Goal: Communication & Community: Answer question/provide support

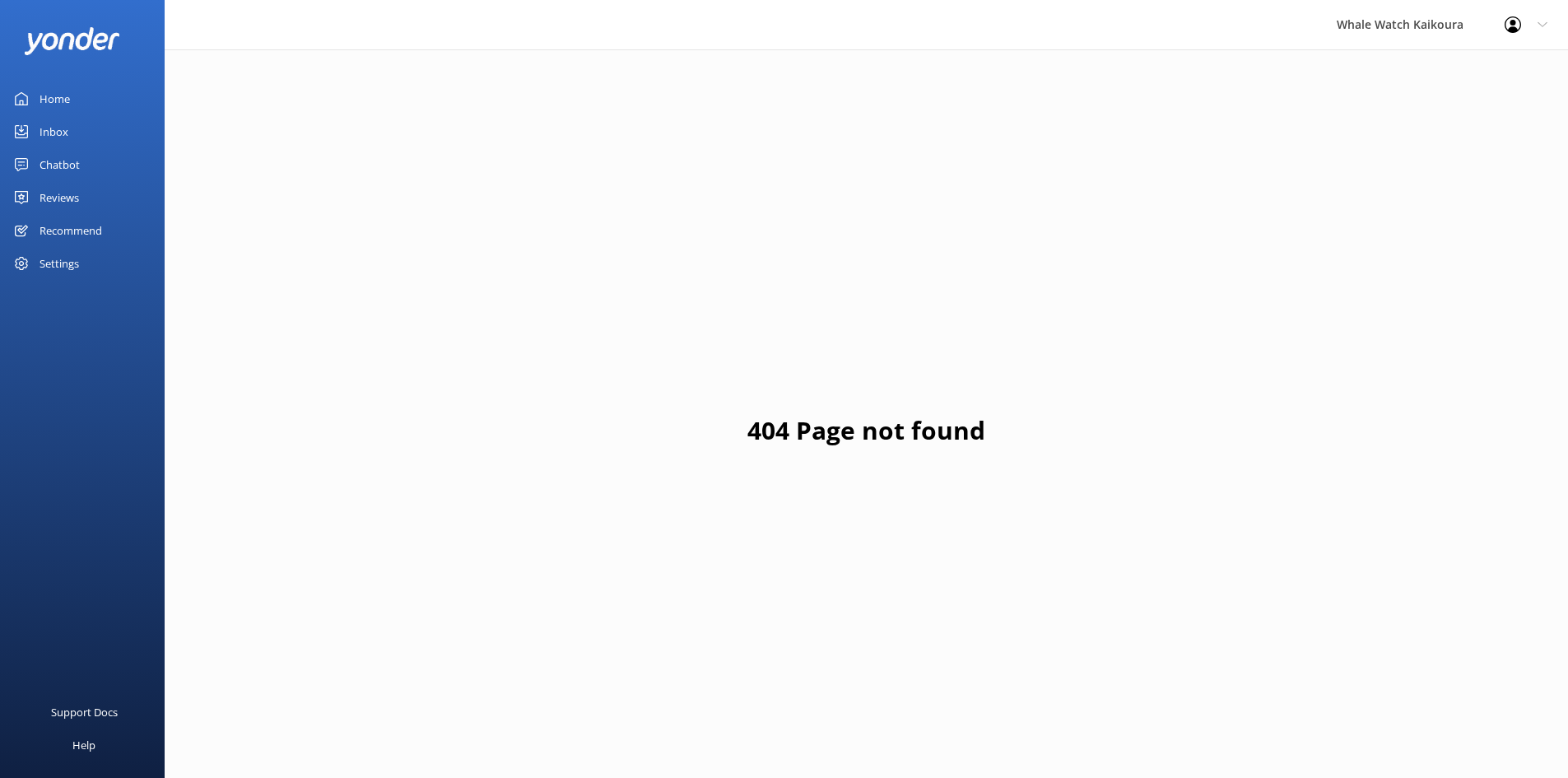
click at [44, 125] on div "Inbox" at bounding box center [54, 132] width 29 height 33
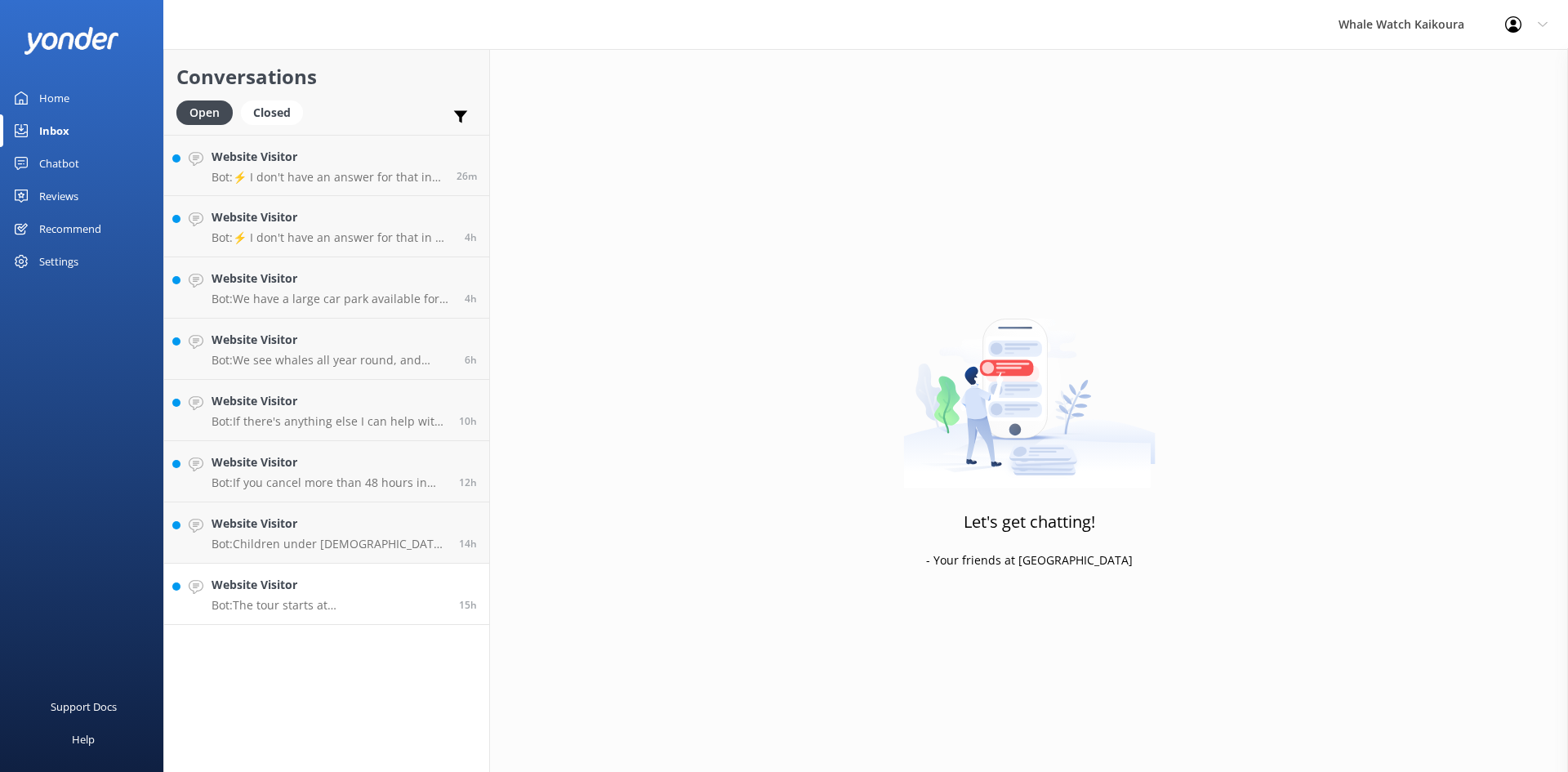
click at [354, 585] on h4 "Website Visitor" at bounding box center [329, 585] width 235 height 18
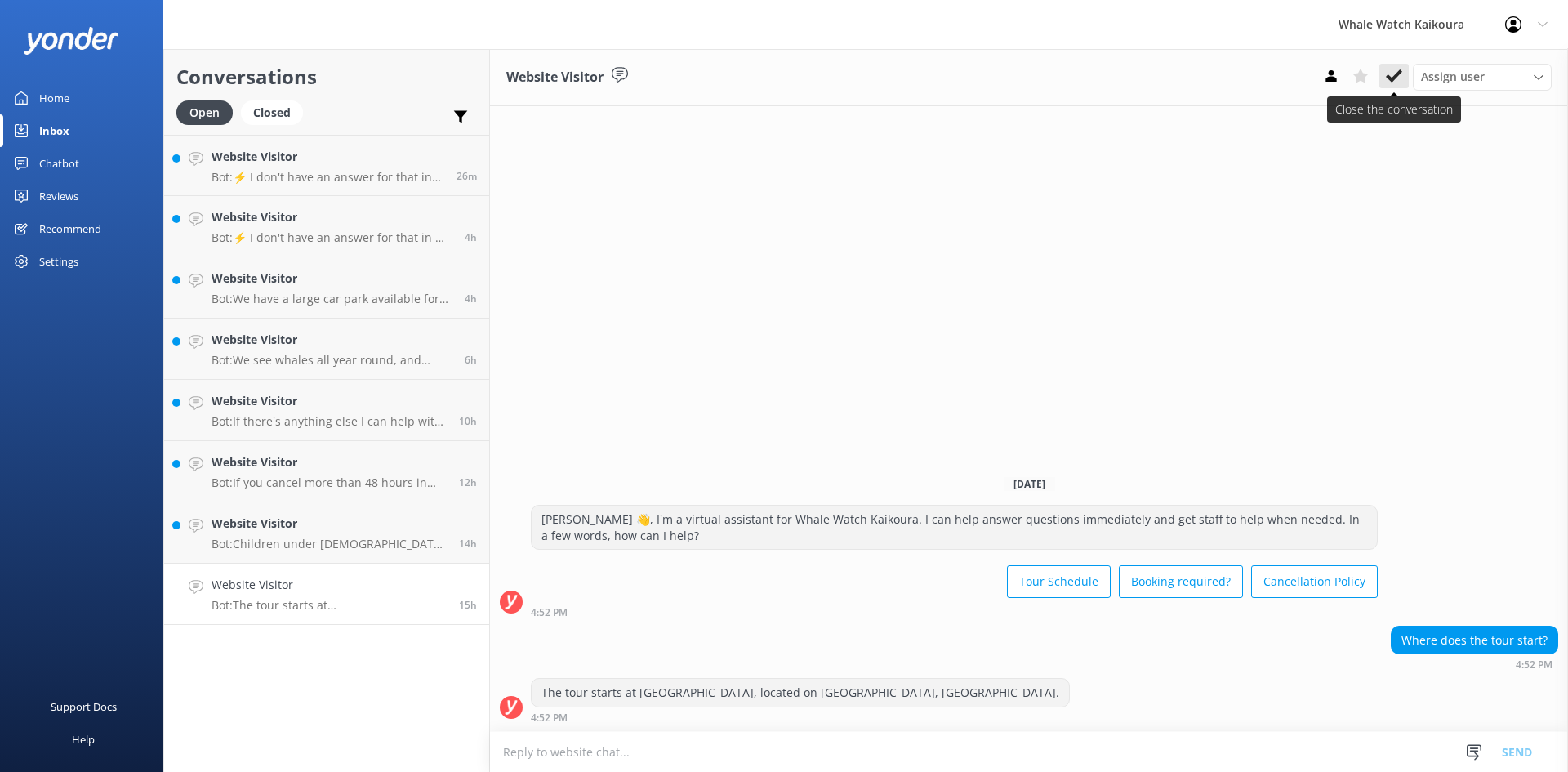
click at [1400, 79] on icon at bounding box center [1395, 76] width 16 height 16
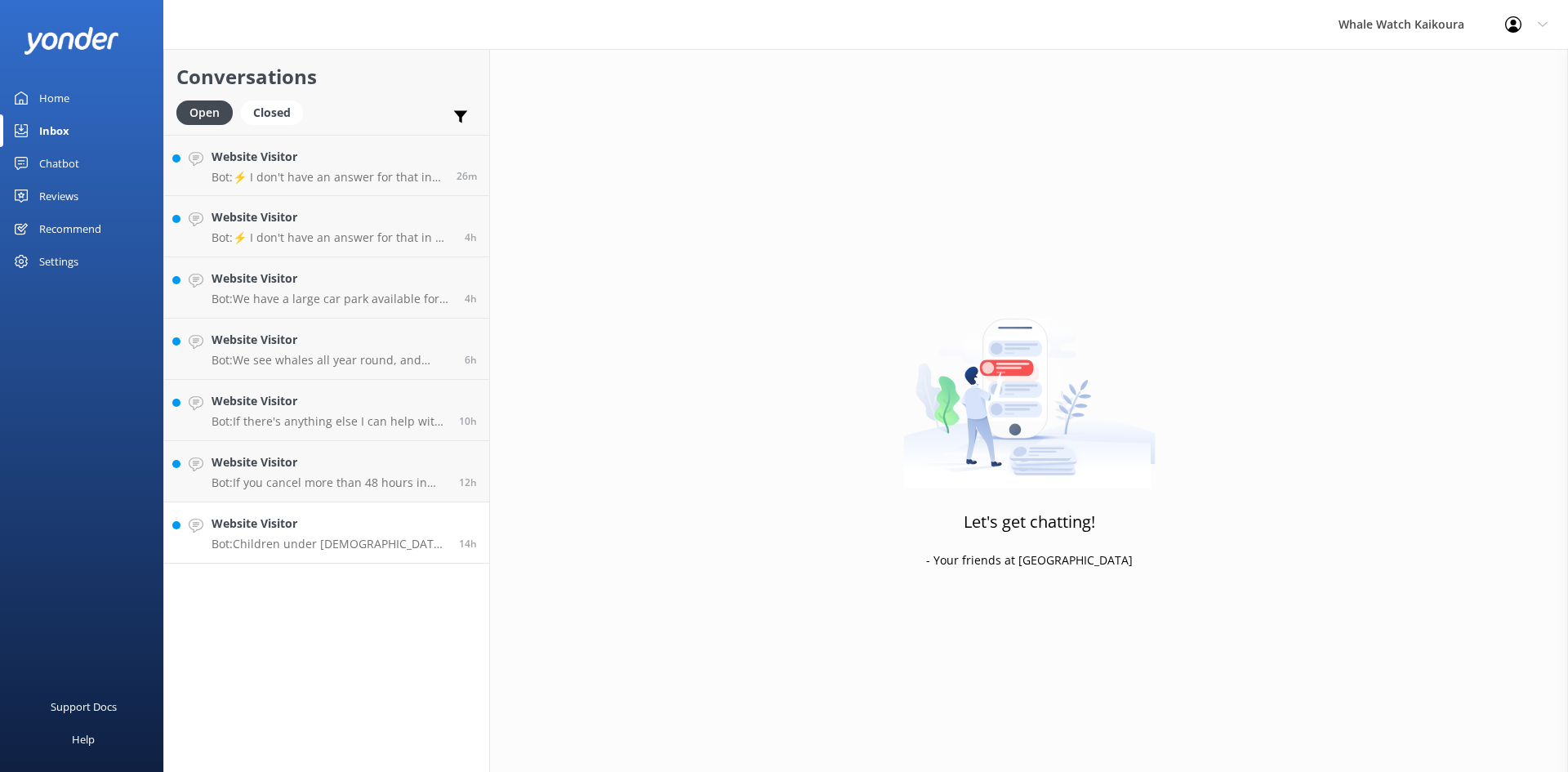
click at [350, 544] on p "Bot: Children under [DEMOGRAPHIC_DATA] are not permitted on our tours. For more…" at bounding box center [329, 544] width 235 height 15
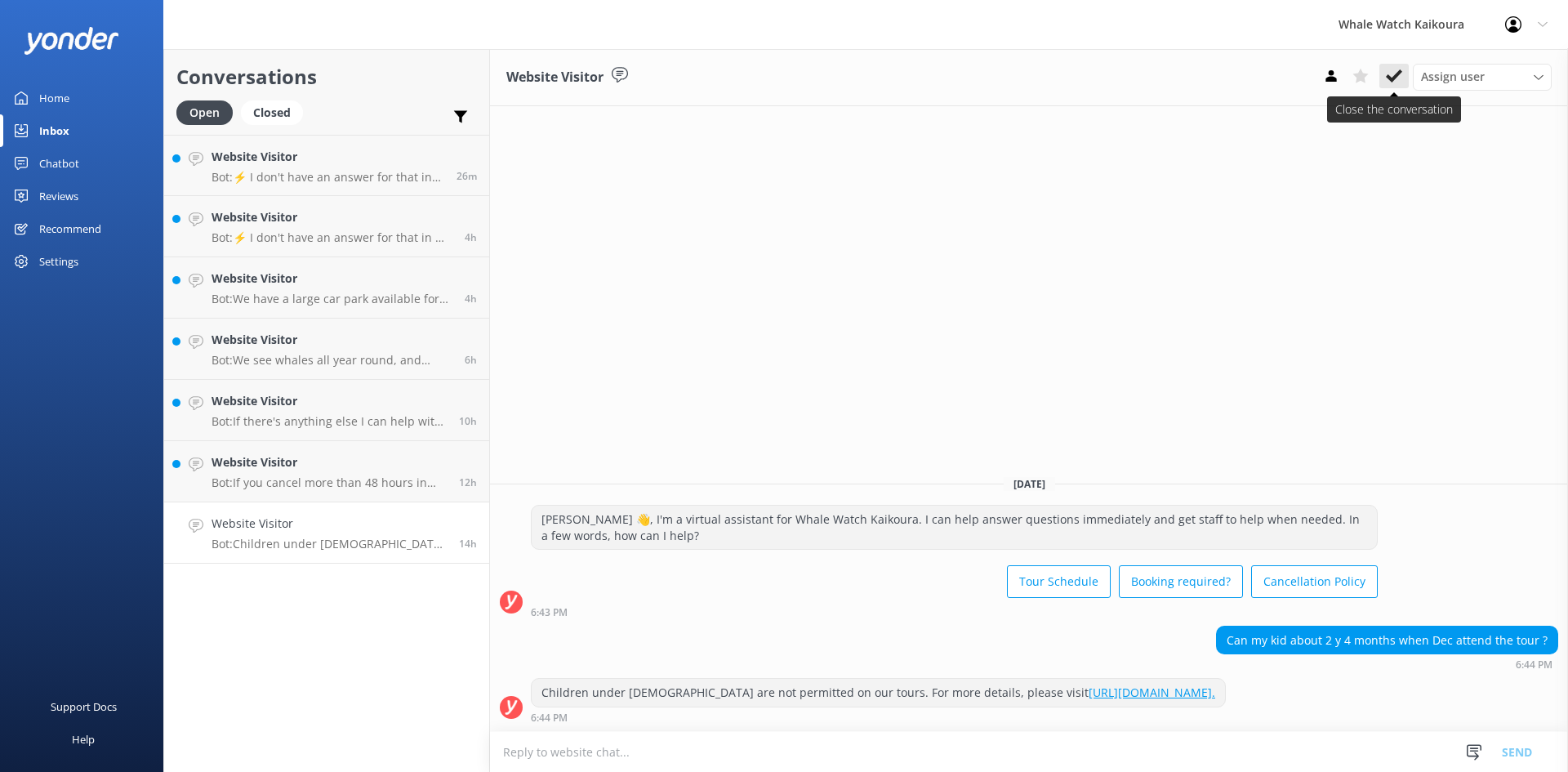
click at [1400, 73] on use at bounding box center [1395, 76] width 16 height 13
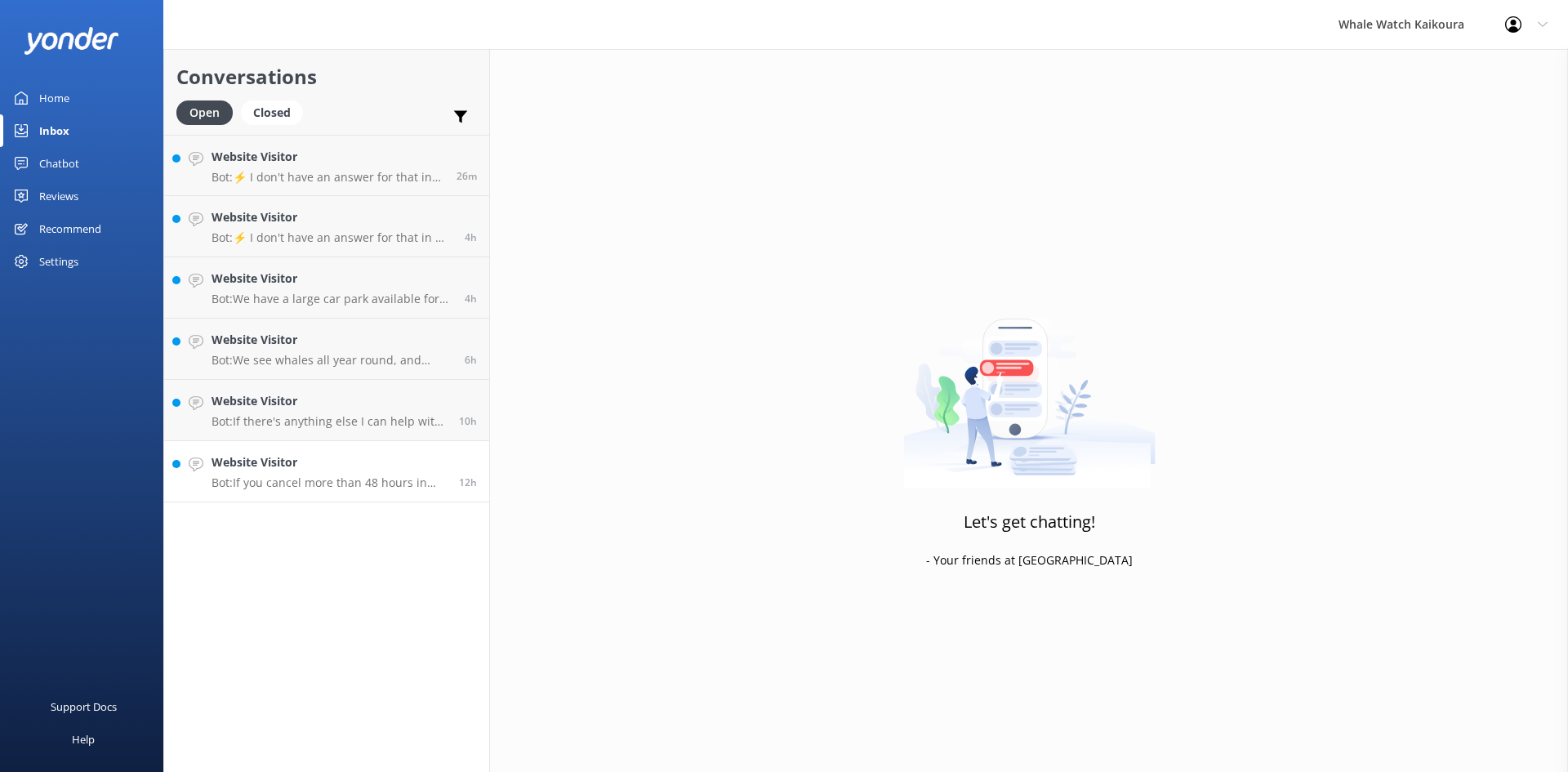
click at [372, 456] on h4 "Website Visitor" at bounding box center [329, 463] width 235 height 18
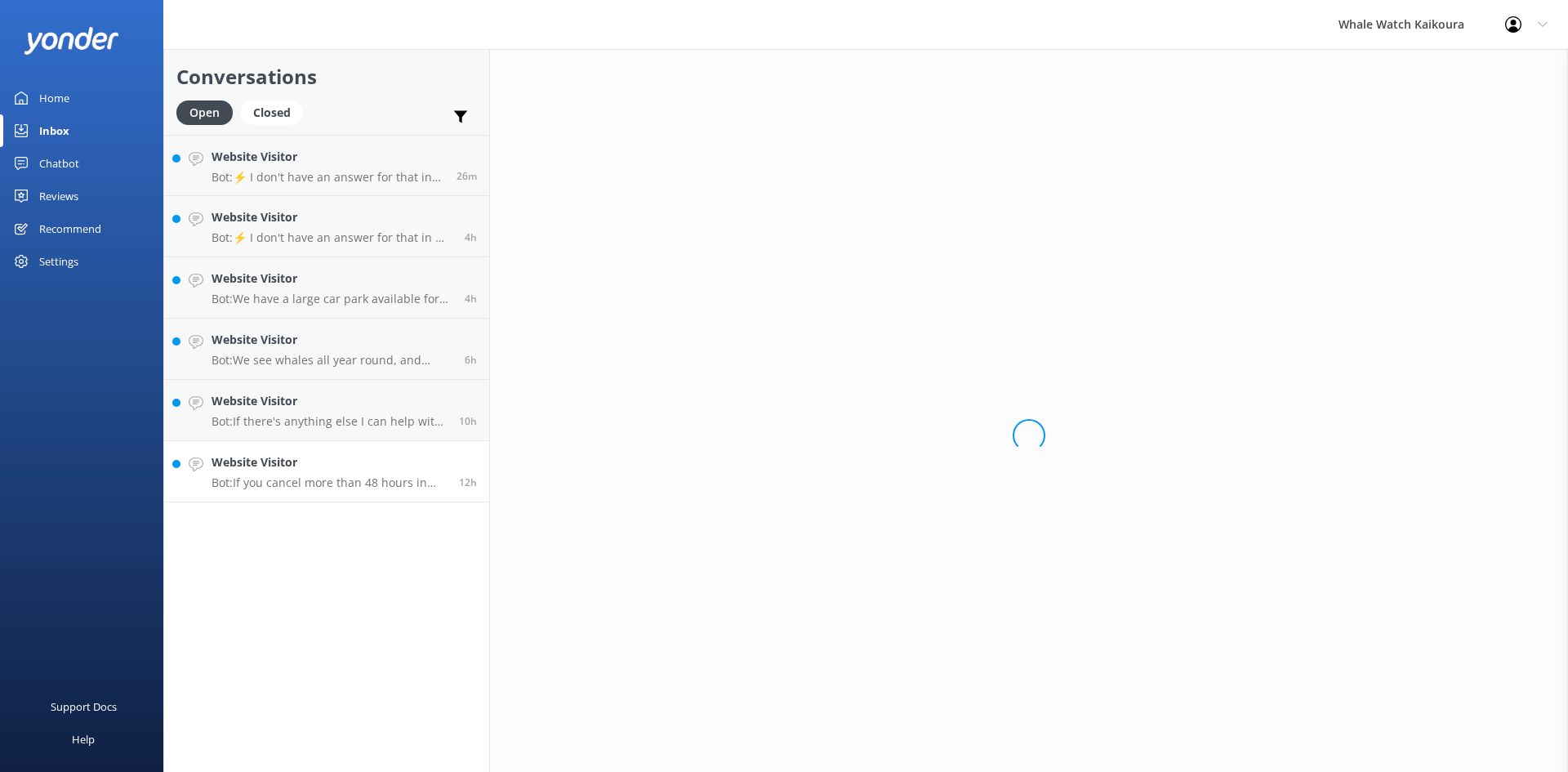
click at [370, 486] on p "Bot: If you cancel more than 48 hours in advance of your tour departure, you ge…" at bounding box center [329, 482] width 235 height 15
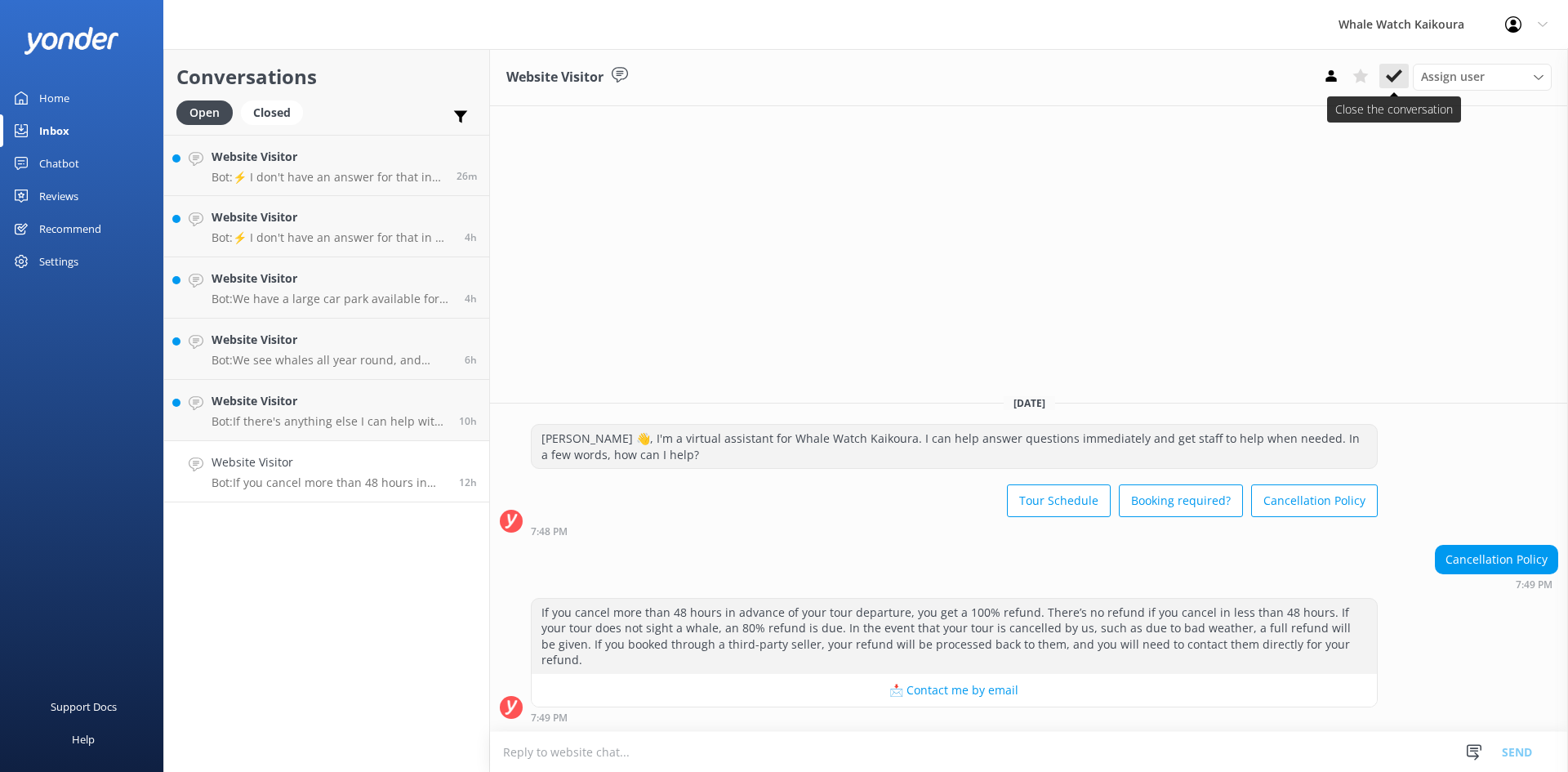
click at [1395, 75] on use at bounding box center [1395, 76] width 16 height 13
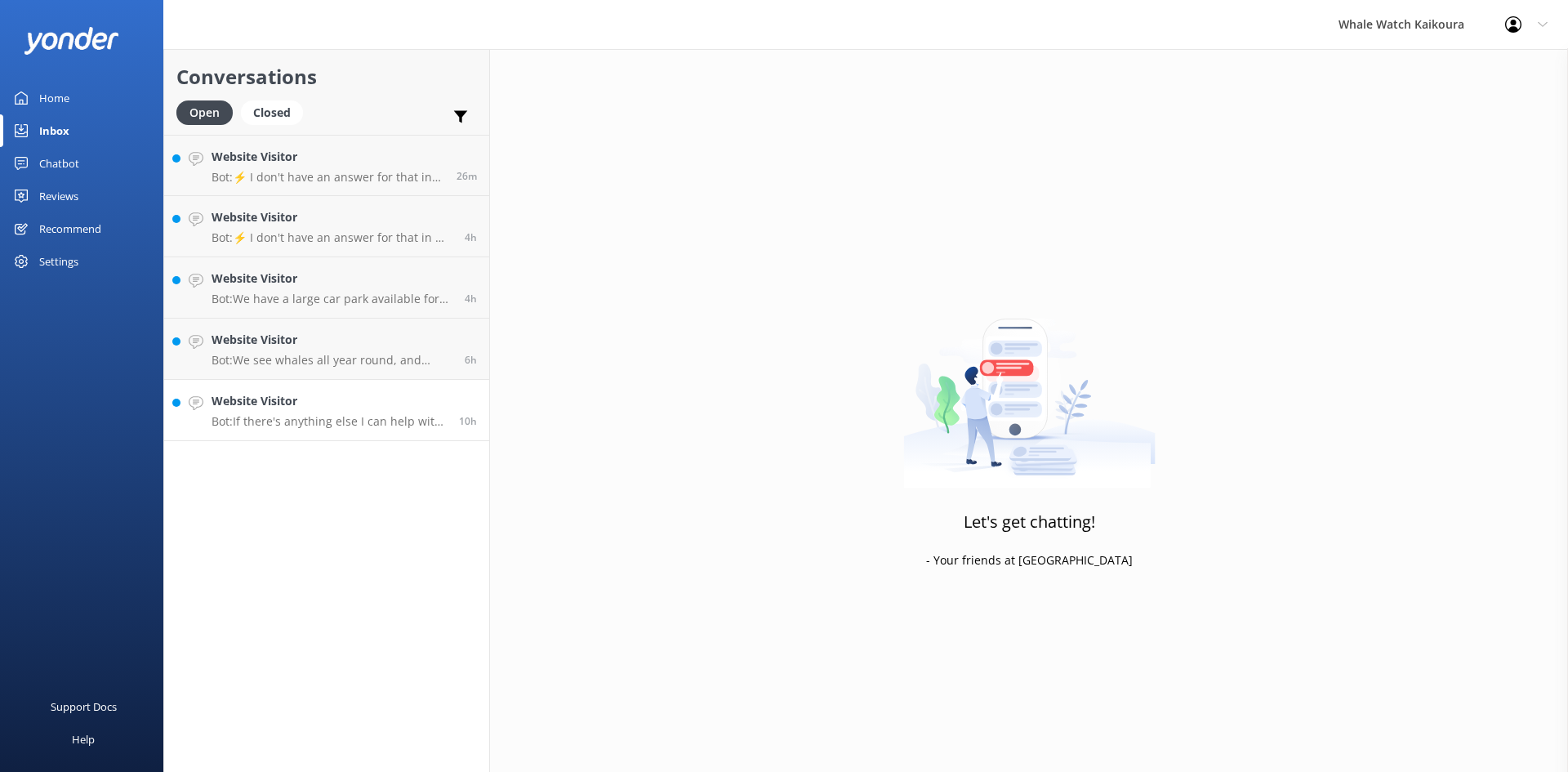
click at [331, 427] on p "Bot: If there's anything else I can help with, let me know!" at bounding box center [329, 422] width 235 height 15
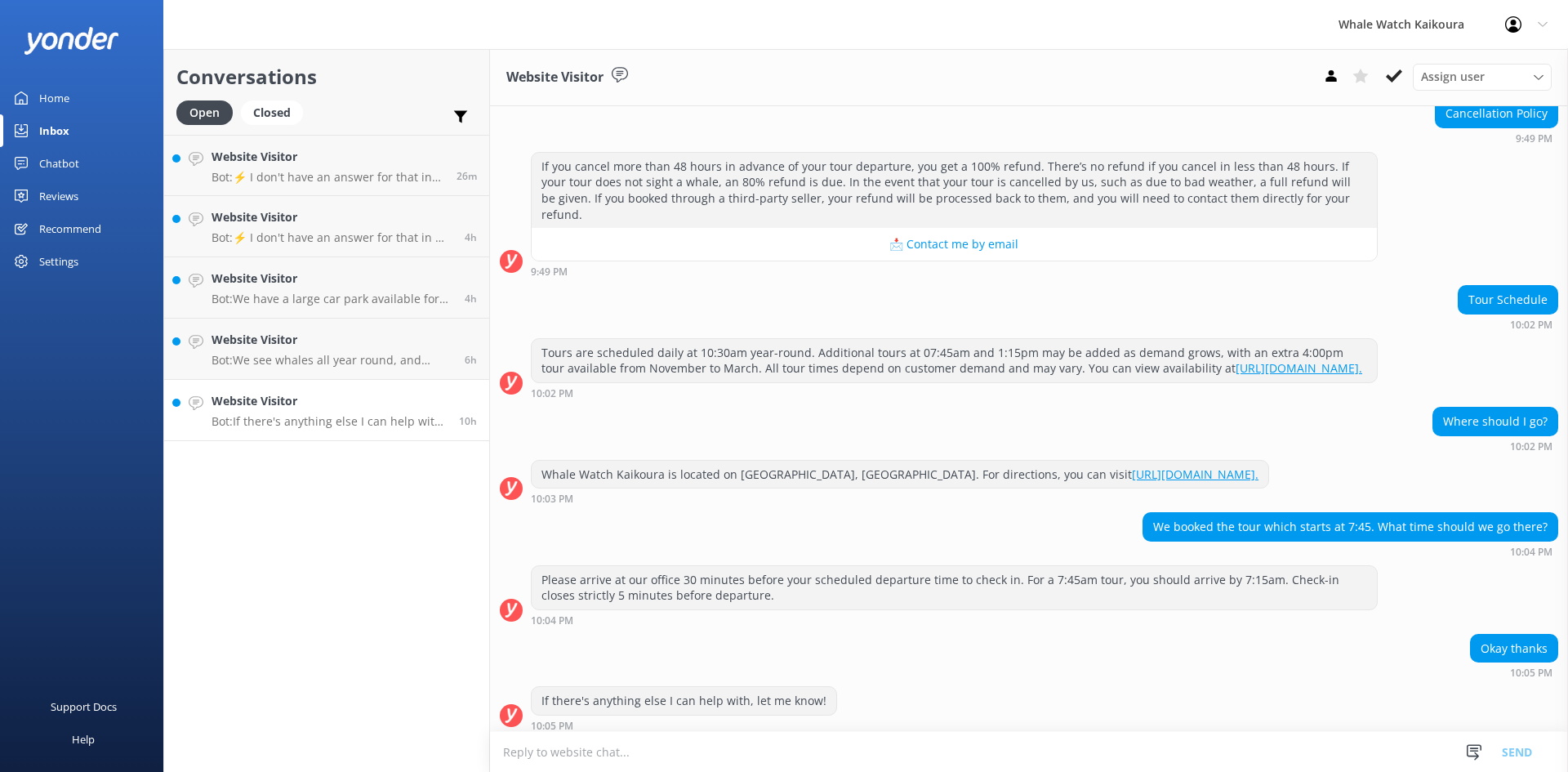
scroll to position [195, 0]
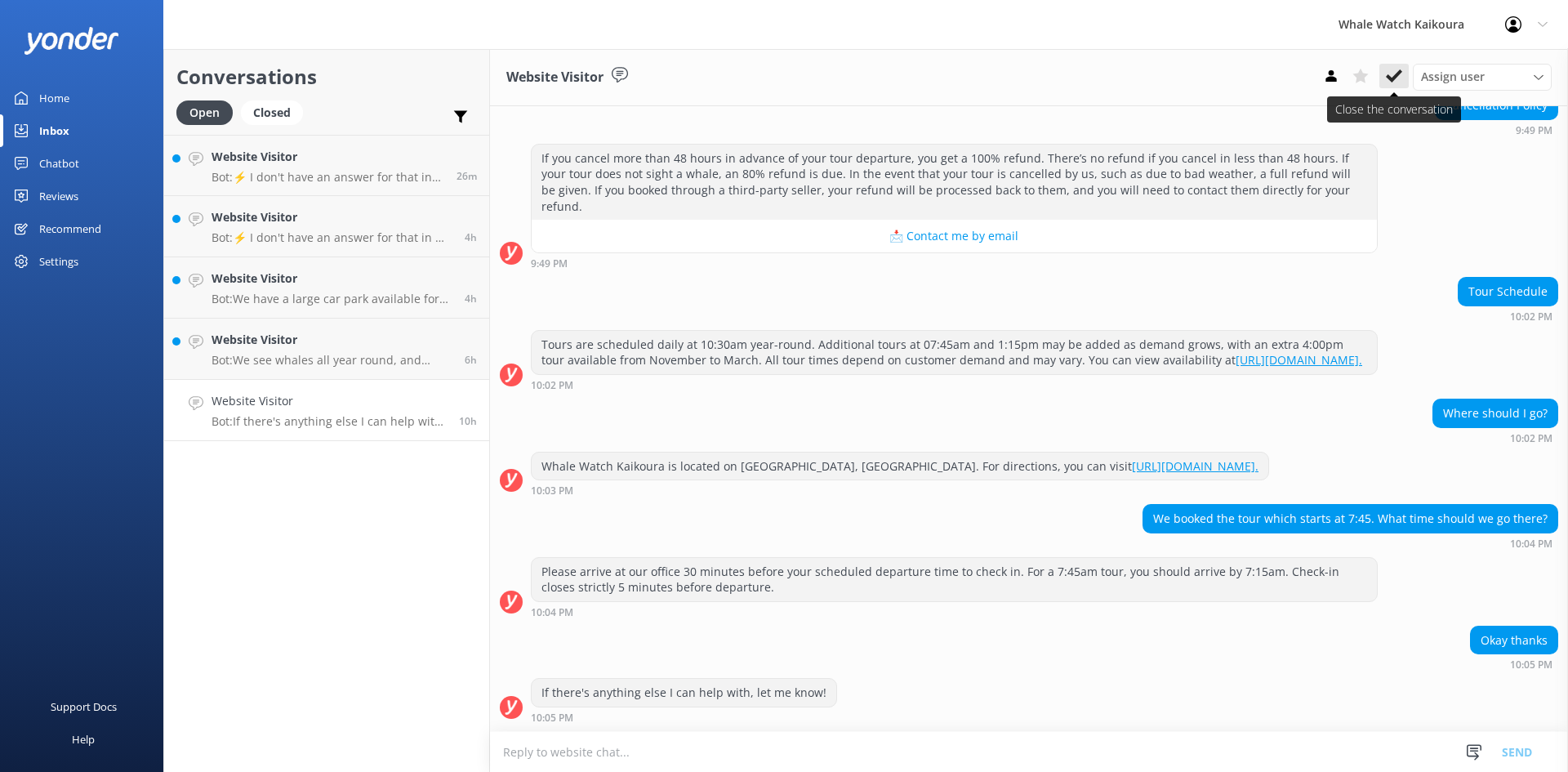
click at [1401, 69] on icon at bounding box center [1395, 76] width 16 height 16
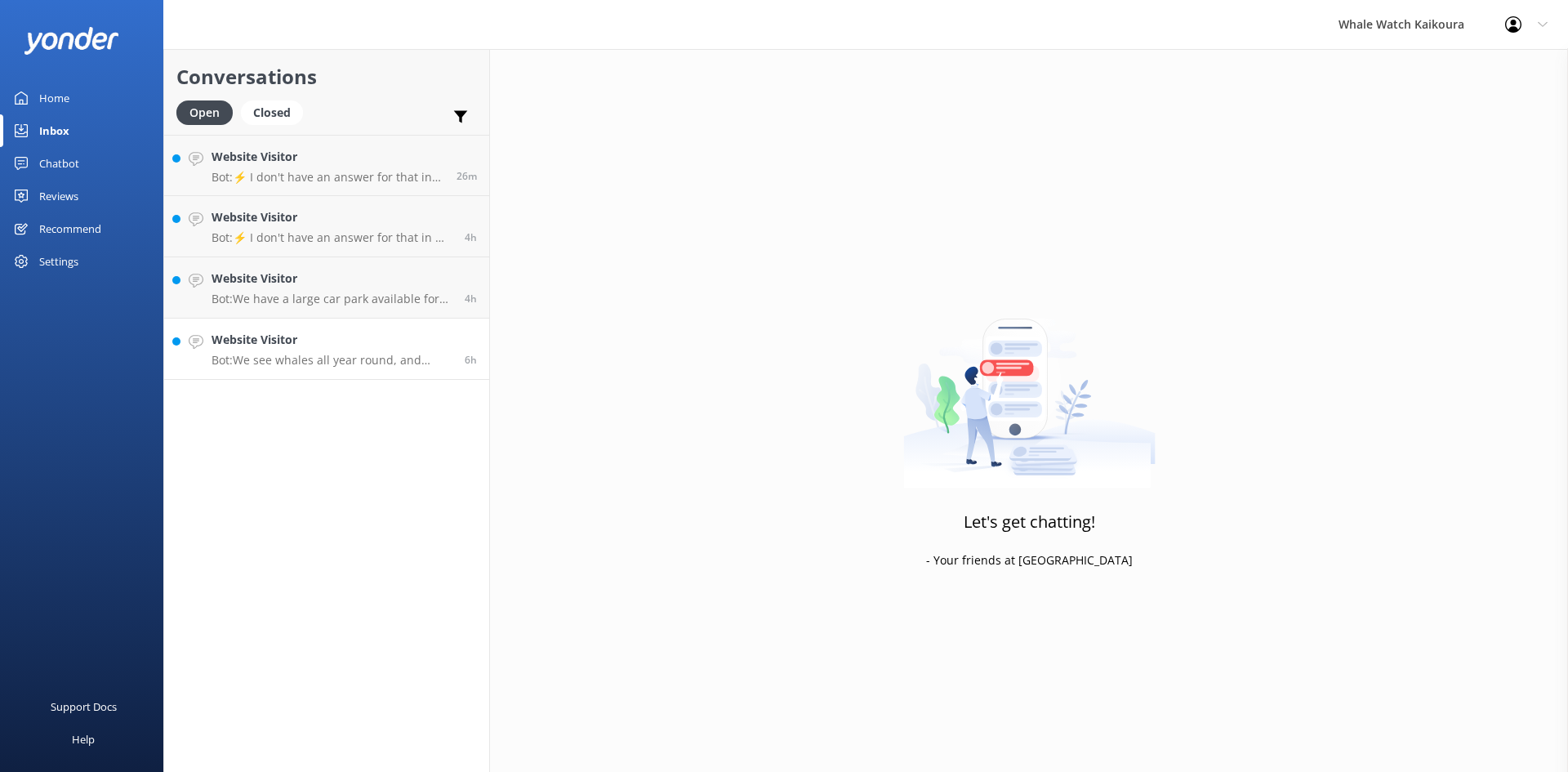
click at [313, 348] on h4 "Website Visitor" at bounding box center [332, 340] width 241 height 18
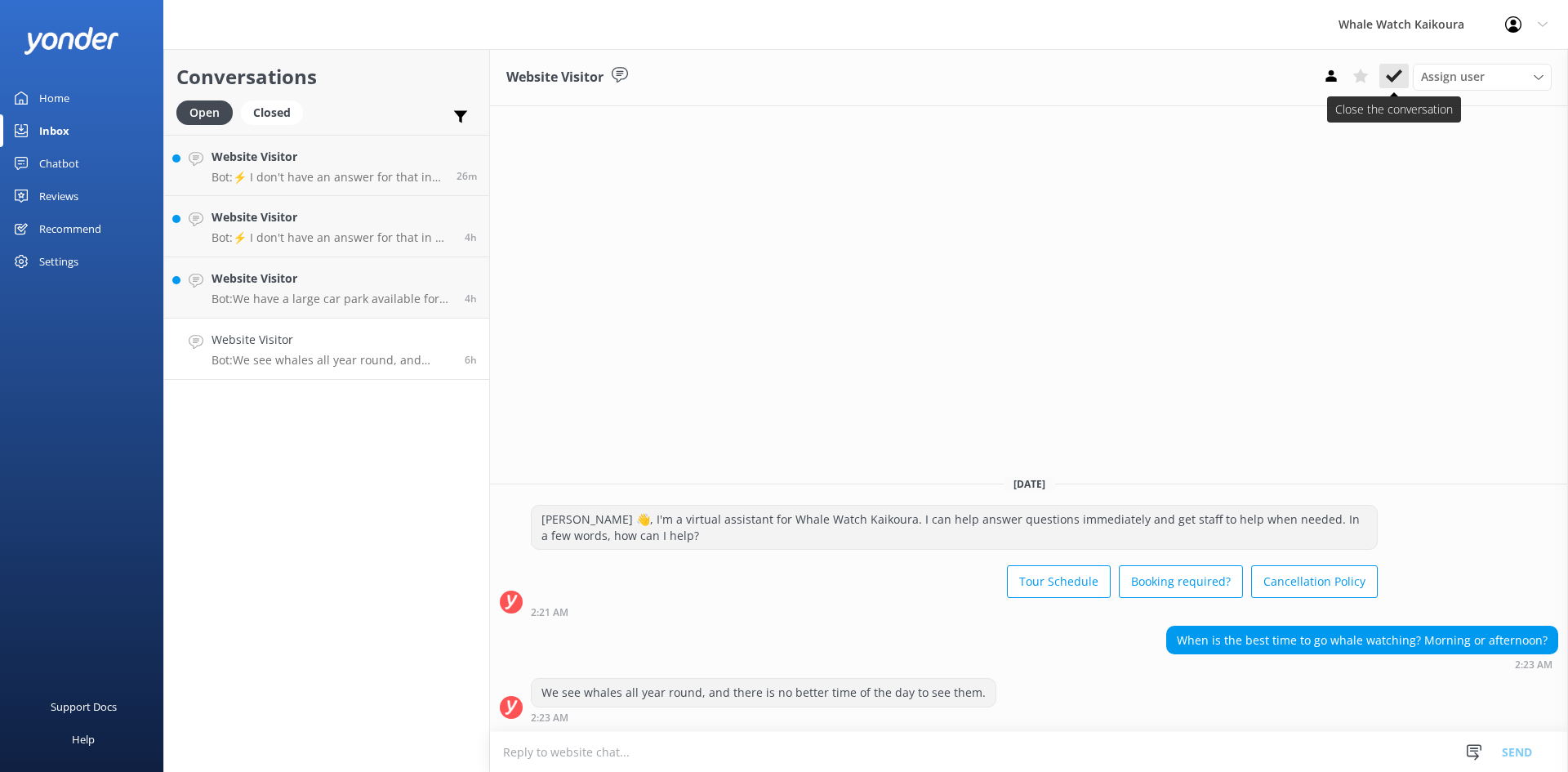
click at [1388, 72] on icon at bounding box center [1395, 76] width 16 height 16
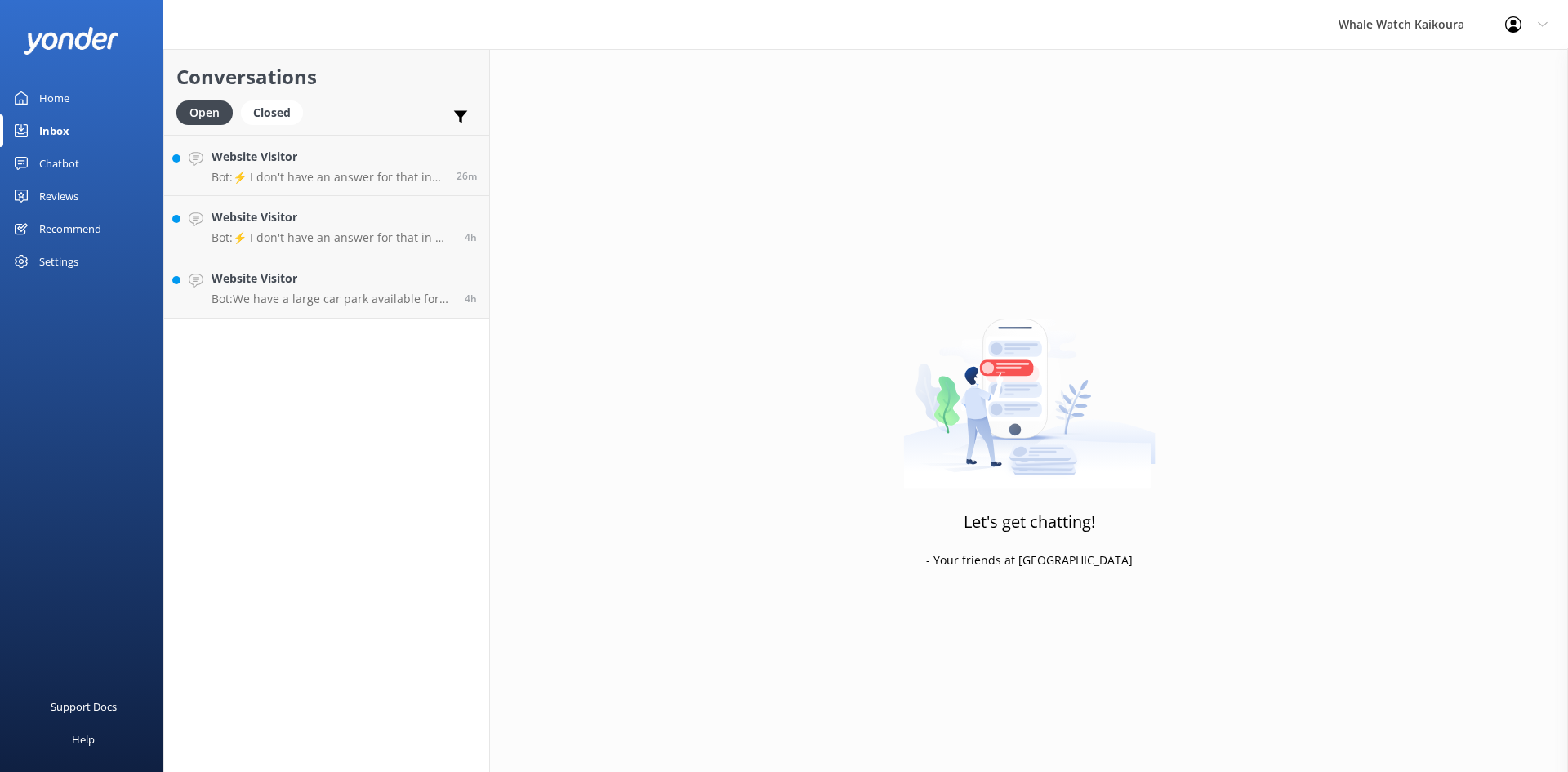
click at [295, 338] on div "Conversations Open Closed Important Assigned to me Unassigned Website Visitor B…" at bounding box center [327, 411] width 327 height 723
click at [323, 311] on link "Website Visitor Bot: We have a large car park available for customers during da…" at bounding box center [327, 288] width 325 height 61
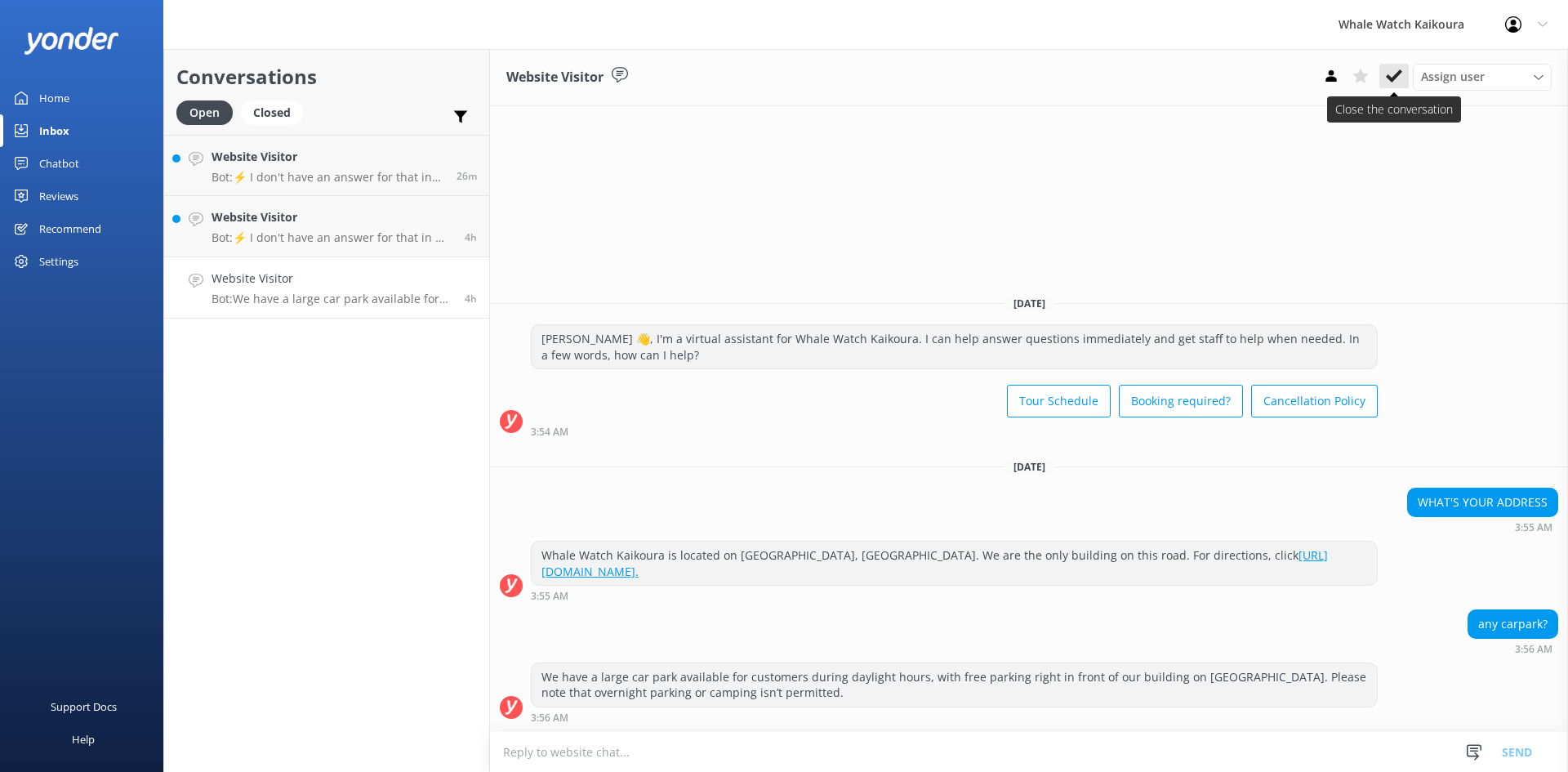
click at [1398, 74] on use at bounding box center [1395, 76] width 16 height 13
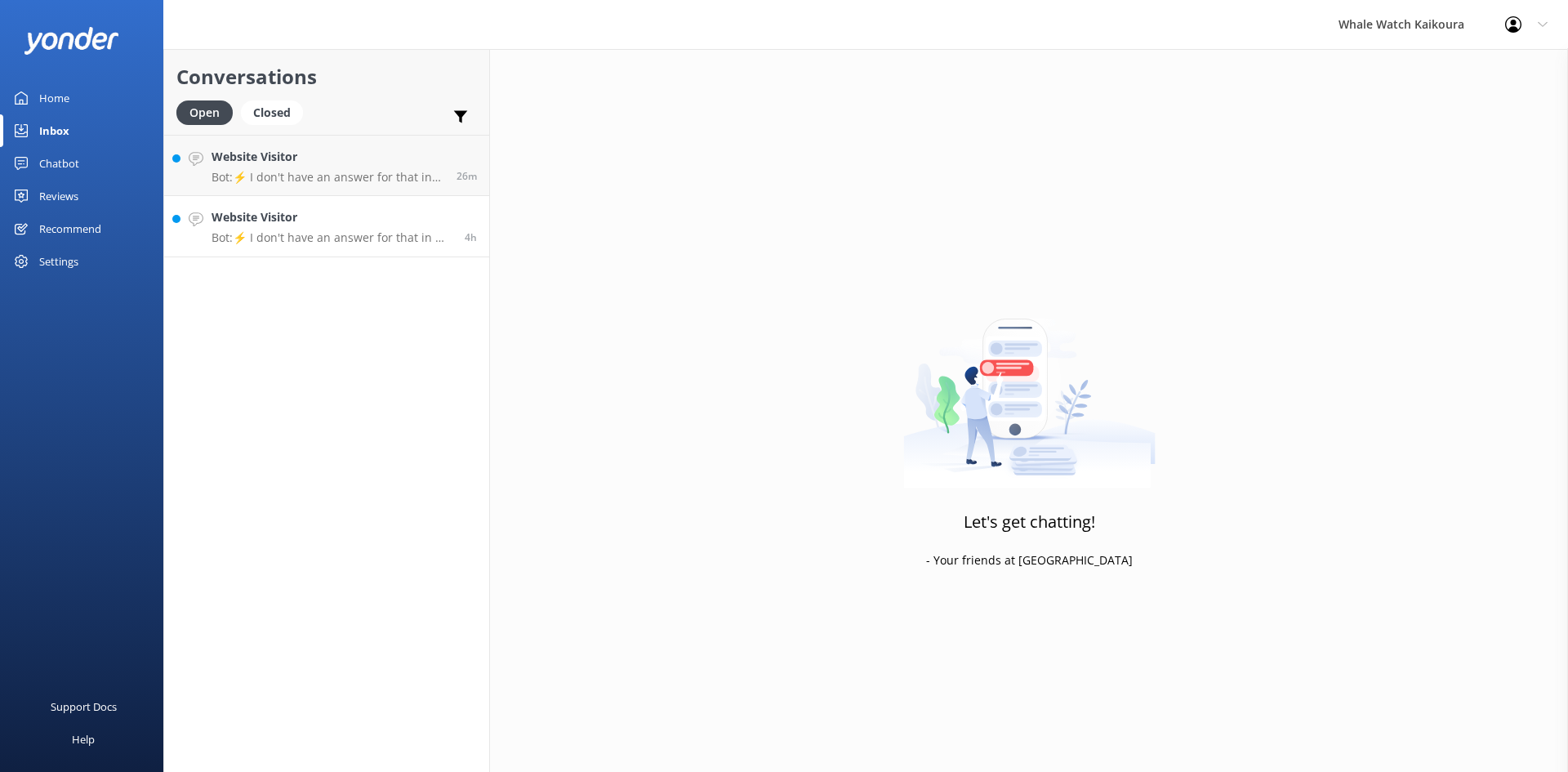
click at [249, 237] on p "Bot: ⚡ I don't have an answer for that in my knowledge base. Please try and rep…" at bounding box center [332, 238] width 241 height 15
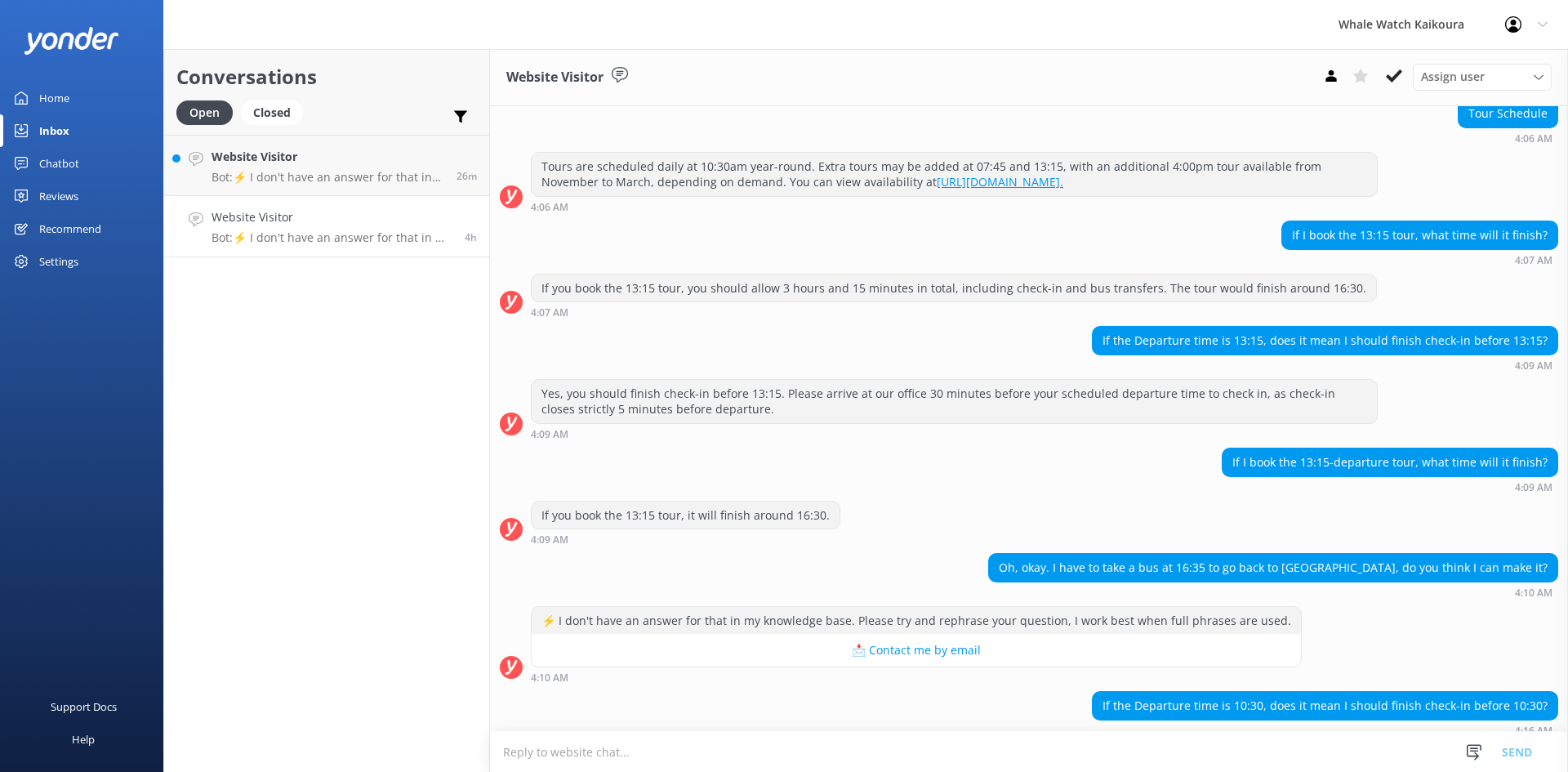
scroll to position [169, 0]
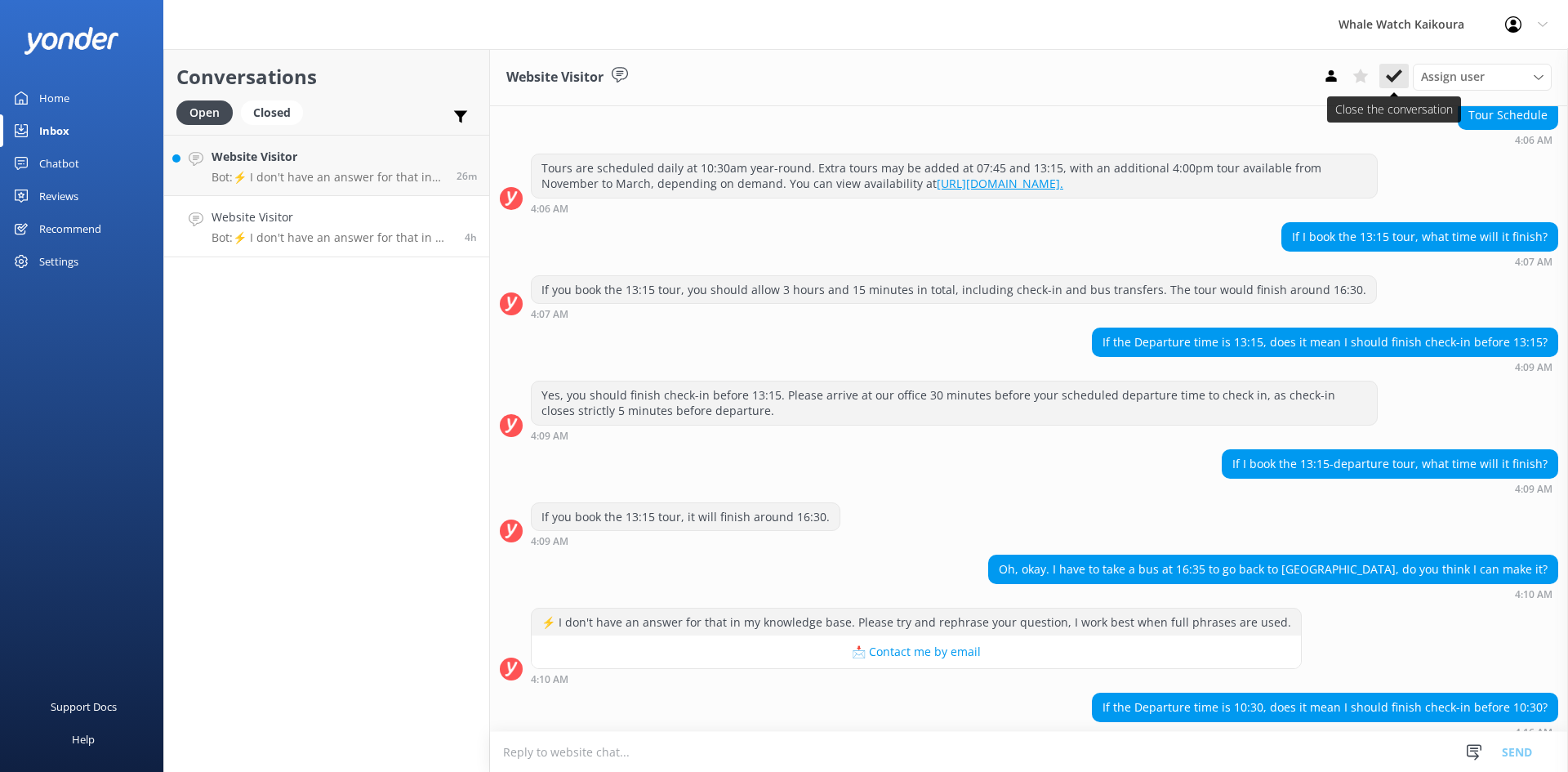
click at [1389, 83] on icon at bounding box center [1395, 76] width 16 height 16
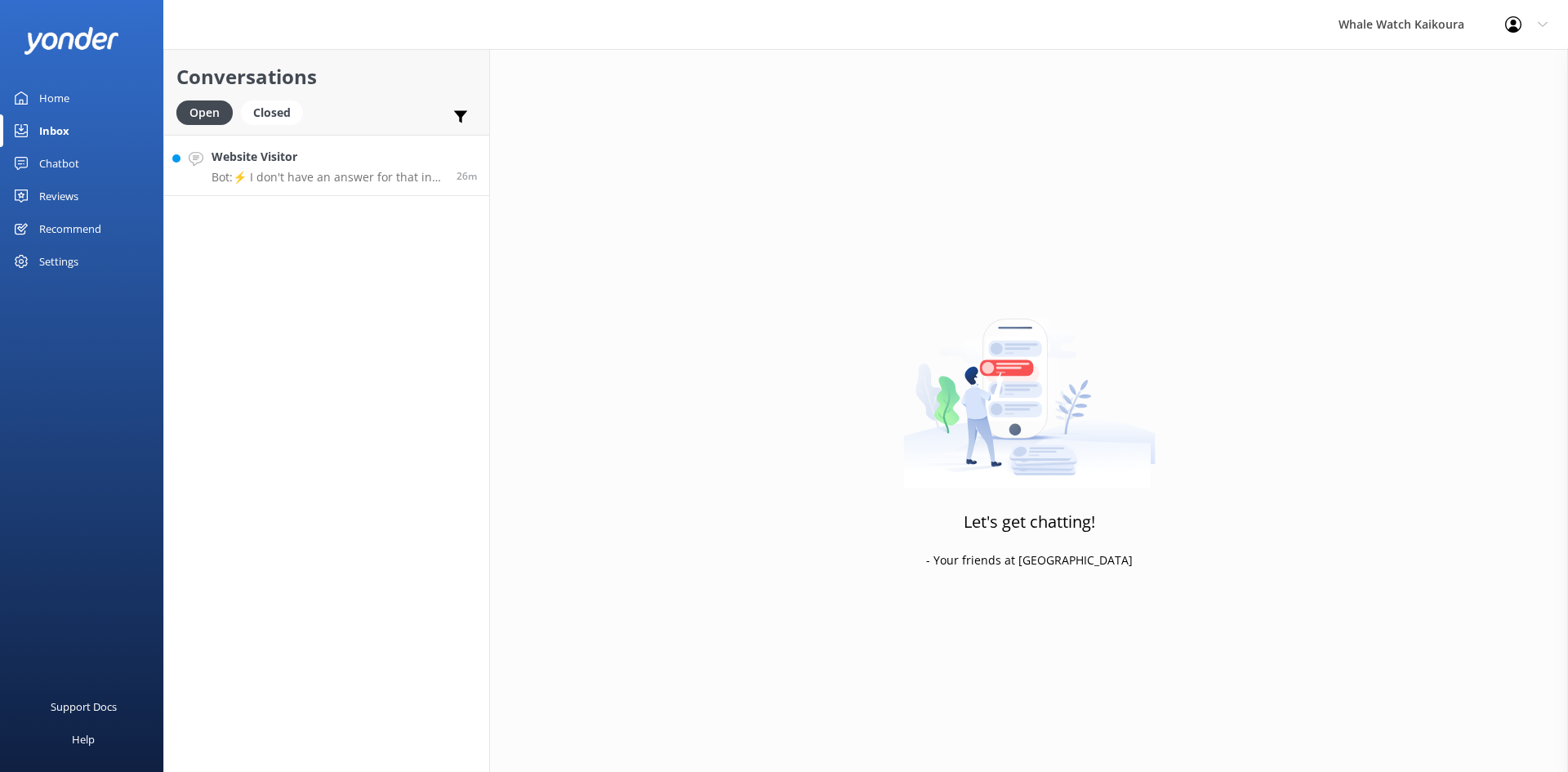
click at [373, 182] on p "Bot: ⚡ I don't have an answer for that in my knowledge base. Please try and rep…" at bounding box center [328, 177] width 233 height 15
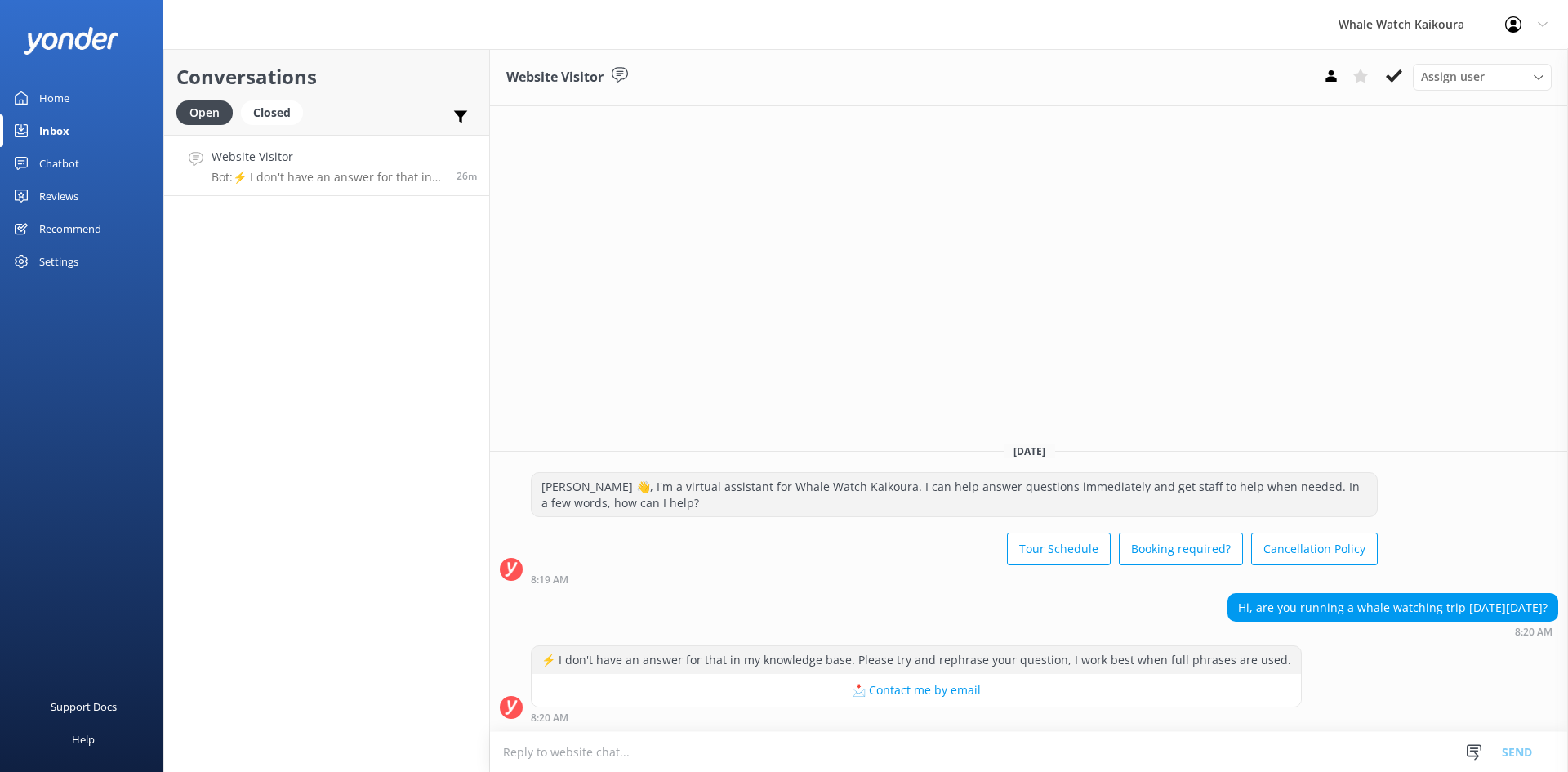
click at [1083, 755] on textarea at bounding box center [1028, 752] width 1078 height 40
click at [632, 756] on textarea "[PERSON_NAME], yes we have tours shuclded for that day. pelase see our website …" at bounding box center [1028, 752] width 1078 height 41
drag, startPoint x: 687, startPoint y: 754, endPoint x: 826, endPoint y: 765, distance: 139.4
click at [826, 765] on textarea "[PERSON_NAME], yes we have a 07;45 tour shuclded for that day. pelase see our w…" at bounding box center [1028, 752] width 1078 height 41
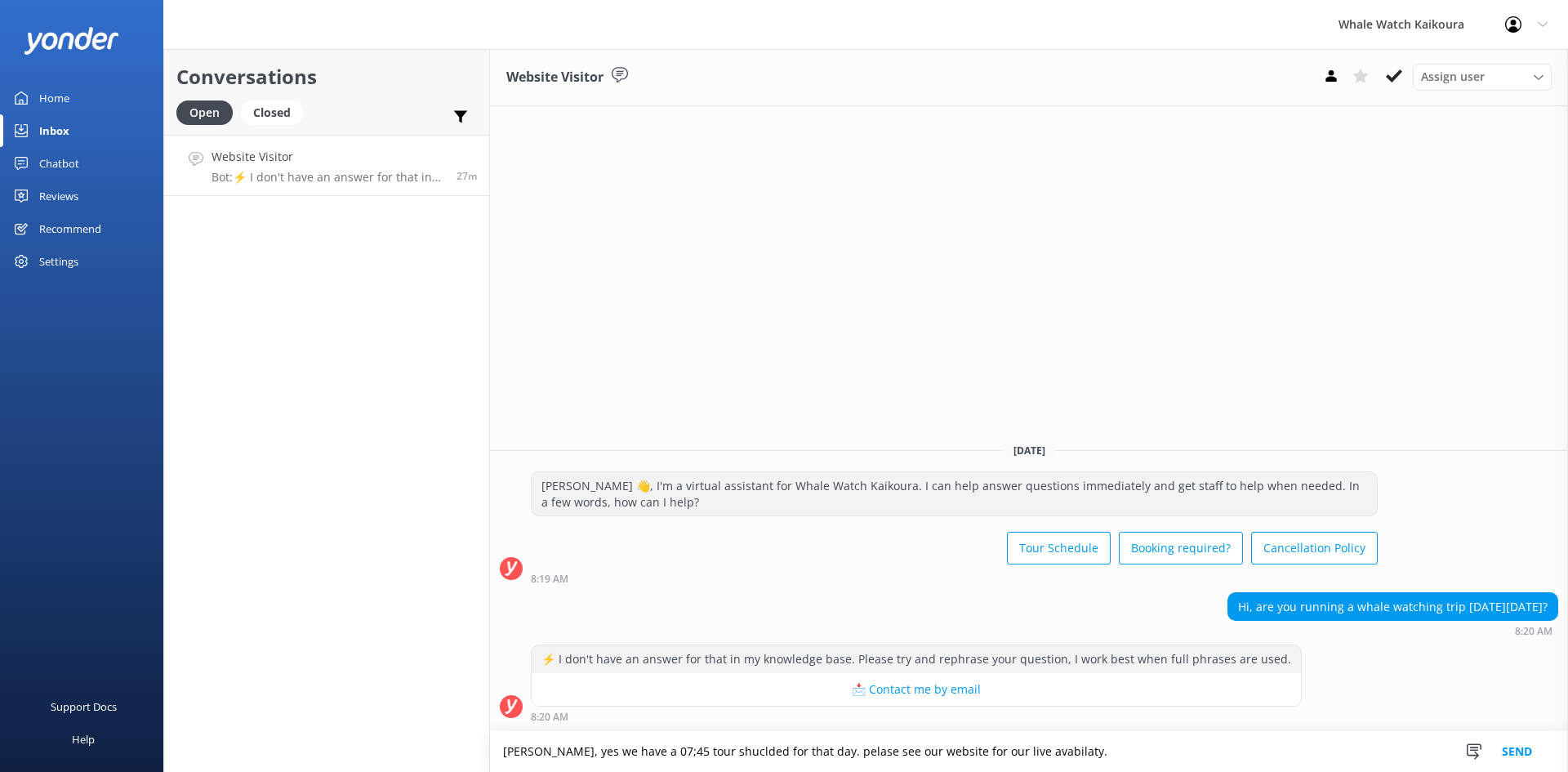
drag, startPoint x: 1050, startPoint y: 752, endPoint x: 0, endPoint y: 636, distance: 1056.4
click at [0, 636] on div "Whale Watch Kaikoura Profile Settings Logout Home Inbox Chatbot Content Product…" at bounding box center [784, 411] width 1568 height 723
paste textarea "ora, Yes, we have a tour scheduled for 7:45 AM on that day. Please visit our we…"
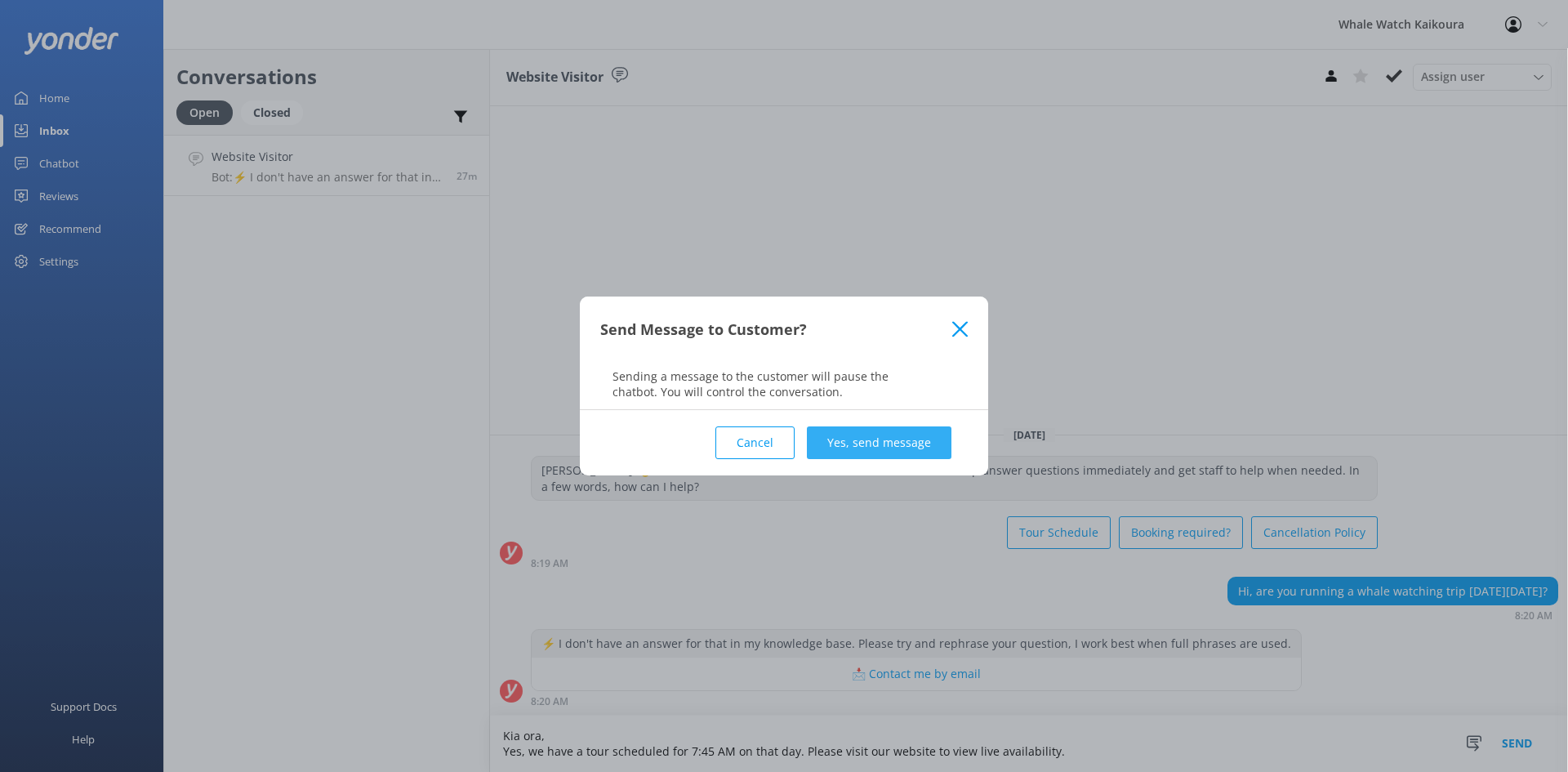
type textarea "Kia ora, Yes, we have a tour scheduled for 7:45 AM on that day. Please visit ou…"
click at [913, 432] on button "Yes, send message" at bounding box center [879, 443] width 145 height 33
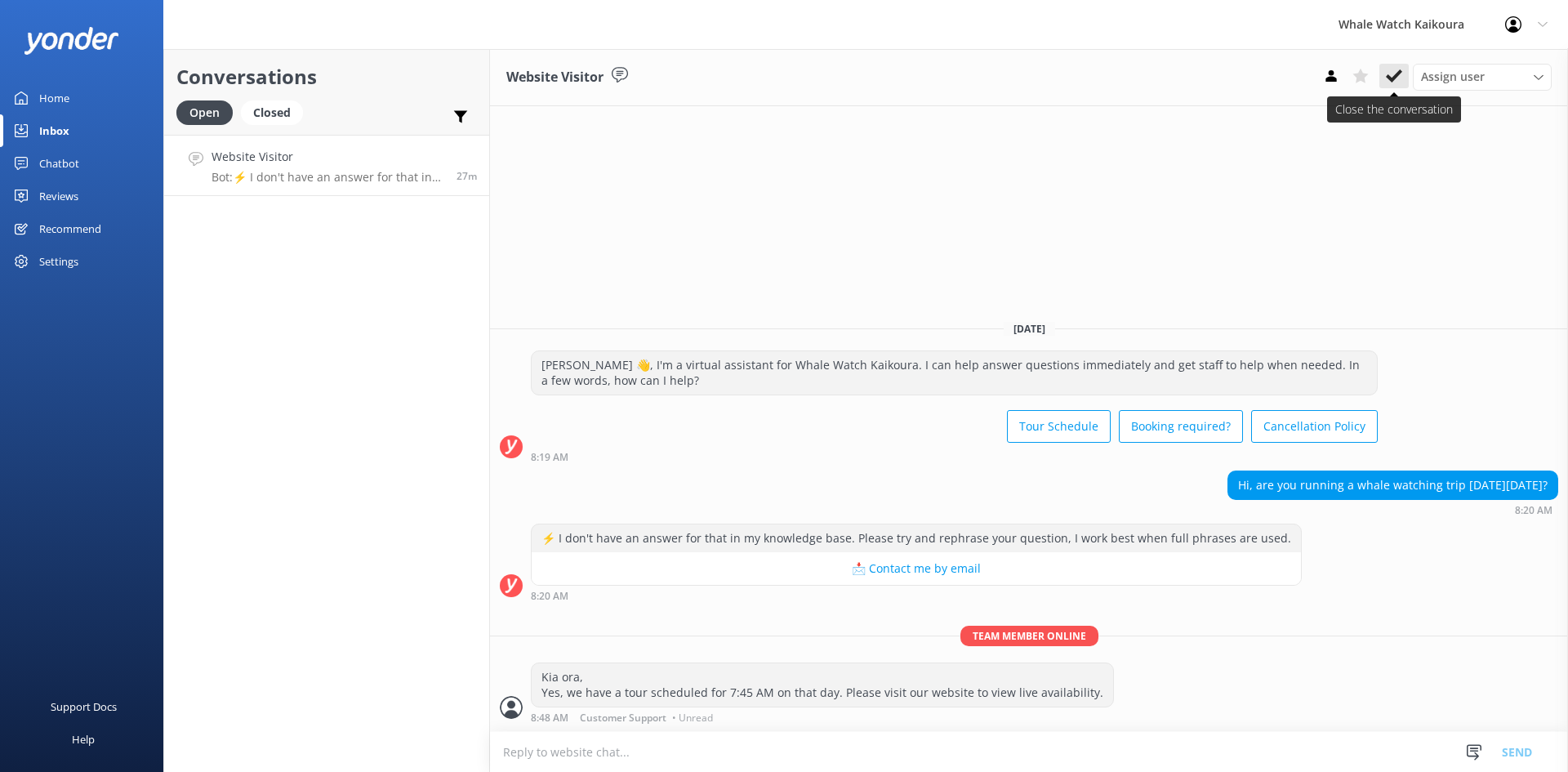
click at [1403, 80] on button at bounding box center [1395, 76] width 29 height 25
